Goal: Transaction & Acquisition: Purchase product/service

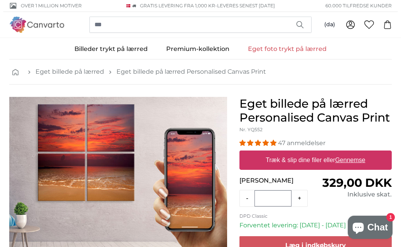
click at [287, 156] on label "Træk & slip dine filer eller Gennemse" at bounding box center [316, 159] width 106 height 15
click at [287, 153] on input "Træk & slip dine filer eller Gennemse" at bounding box center [315, 151] width 152 height 2
type input "**********"
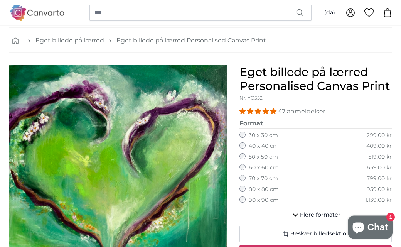
scroll to position [32, 0]
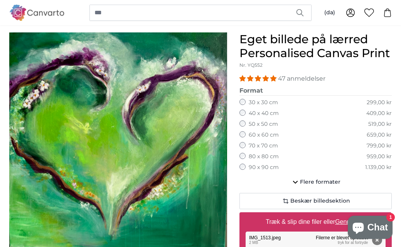
click at [240, 126] on div "50 x 50 cm 519,00 kr" at bounding box center [315, 124] width 152 height 8
click at [240, 135] on div "60 x 60 cm 659,00 kr" at bounding box center [315, 135] width 152 height 8
